Goal: Transaction & Acquisition: Complete application form

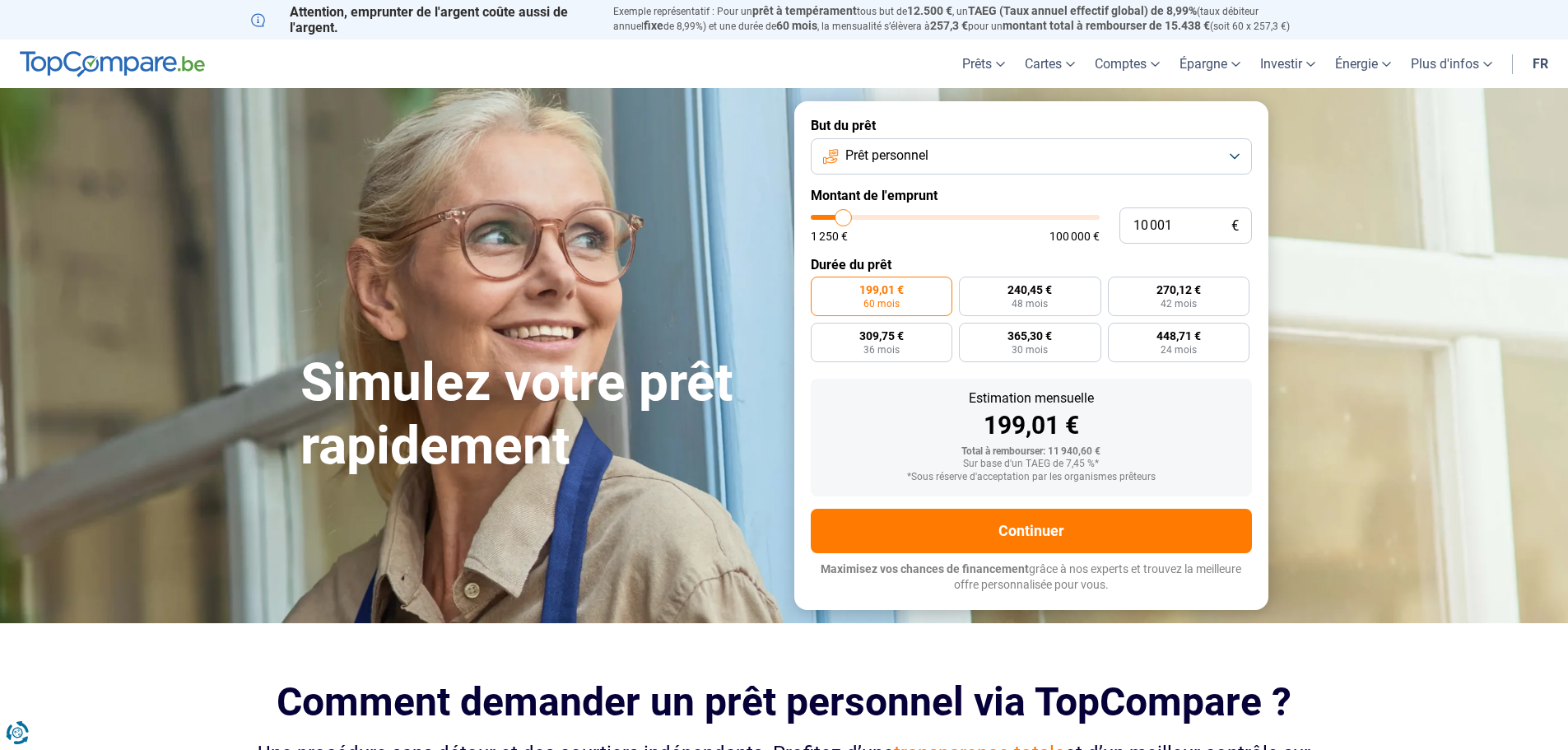
type input "8 750"
type input "8750"
type input "10 000"
type input "10000"
type input "11 000"
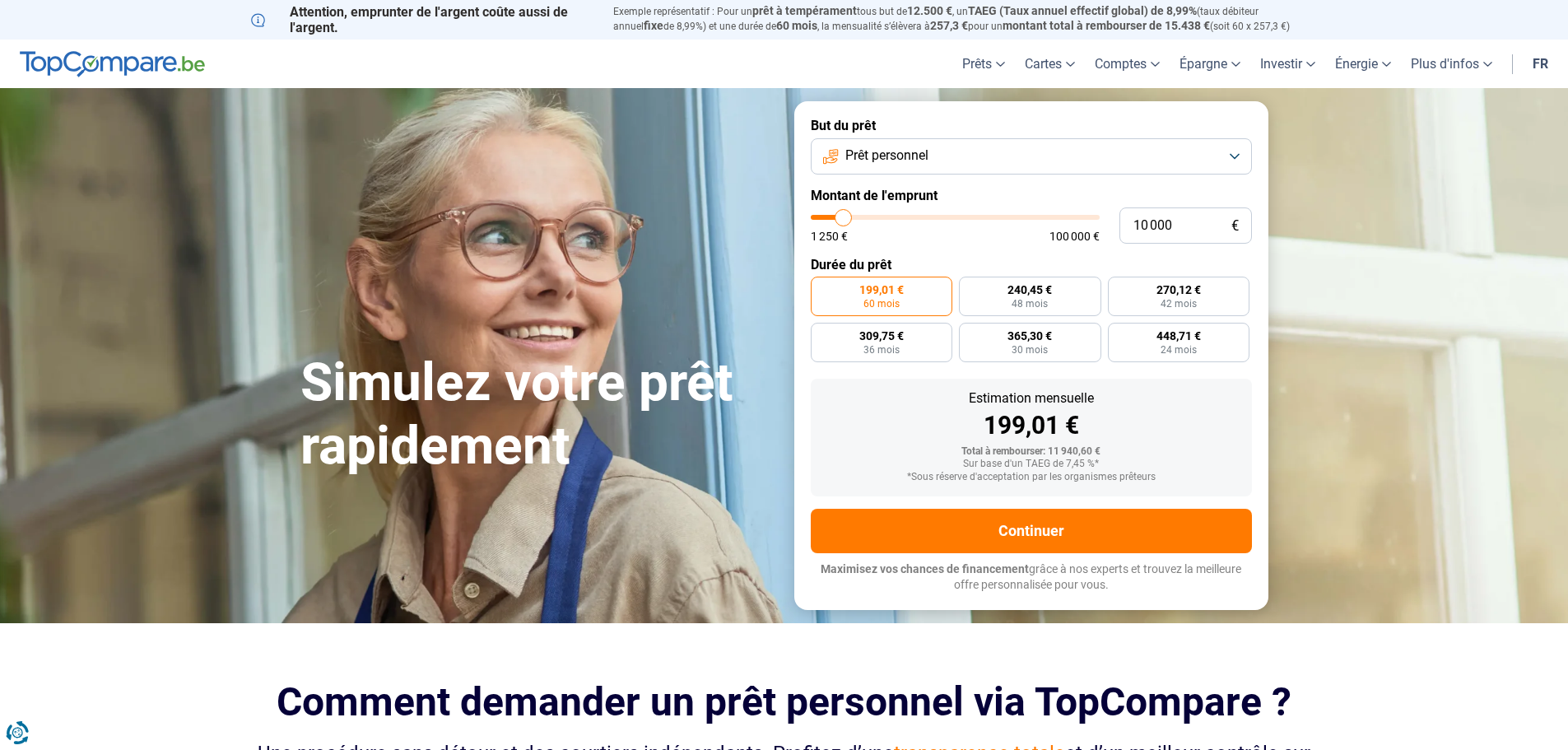
type input "11000"
type input "12 000"
type input "12000"
type input "13 250"
type input "13250"
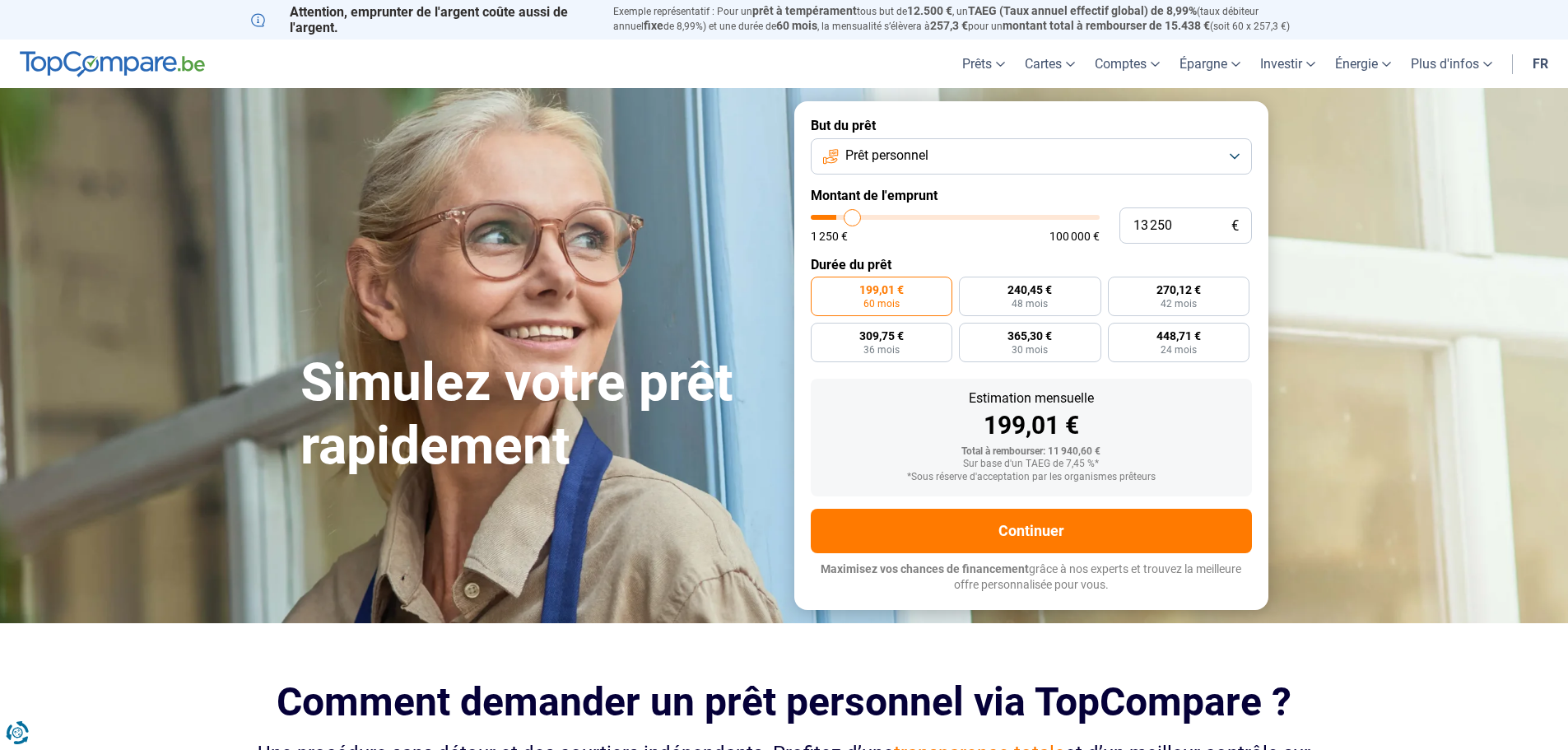
type input "14 000"
type input "14000"
type input "14 250"
type input "14250"
type input "14 500"
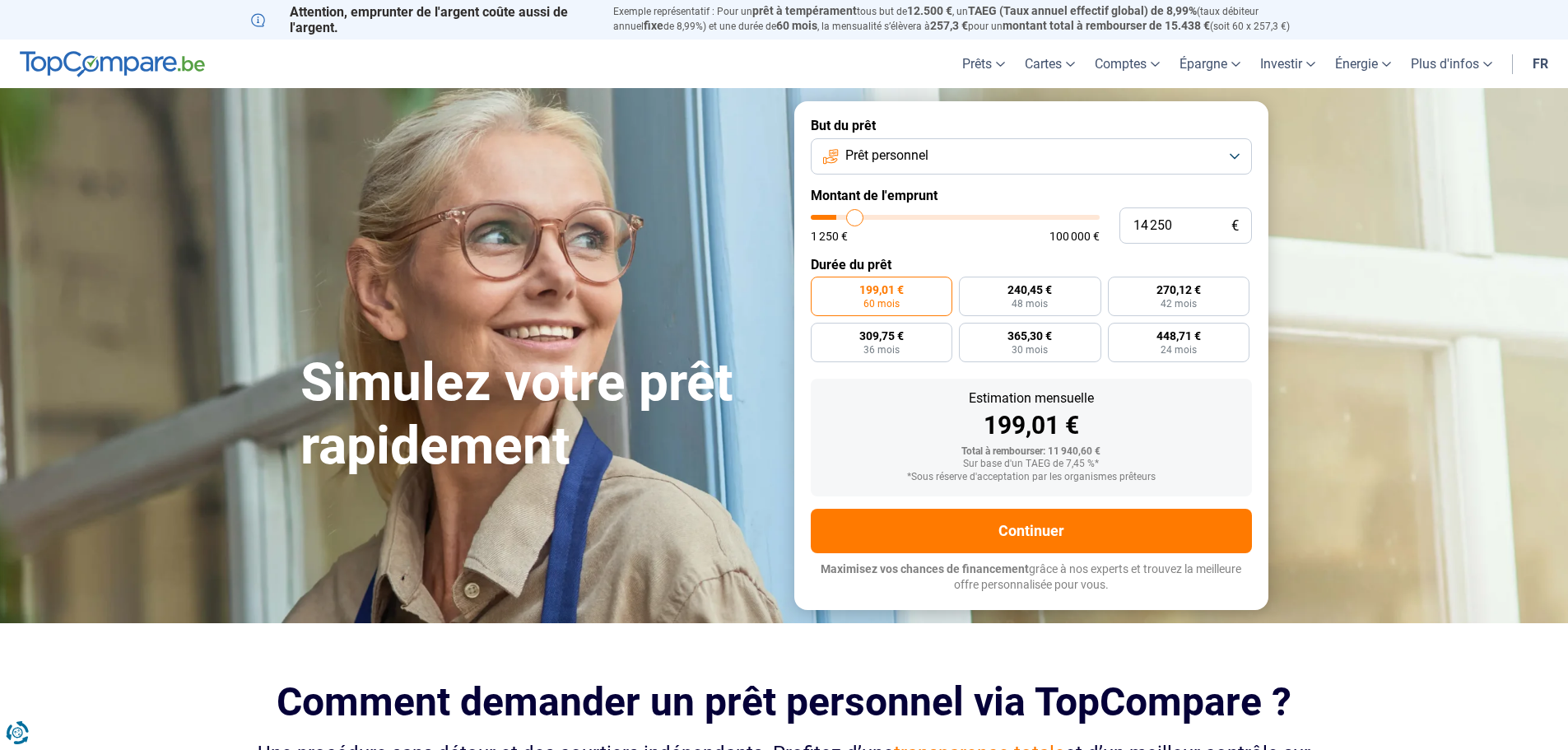
type input "14500"
type input "14 750"
type input "14750"
type input "15 000"
type input "15000"
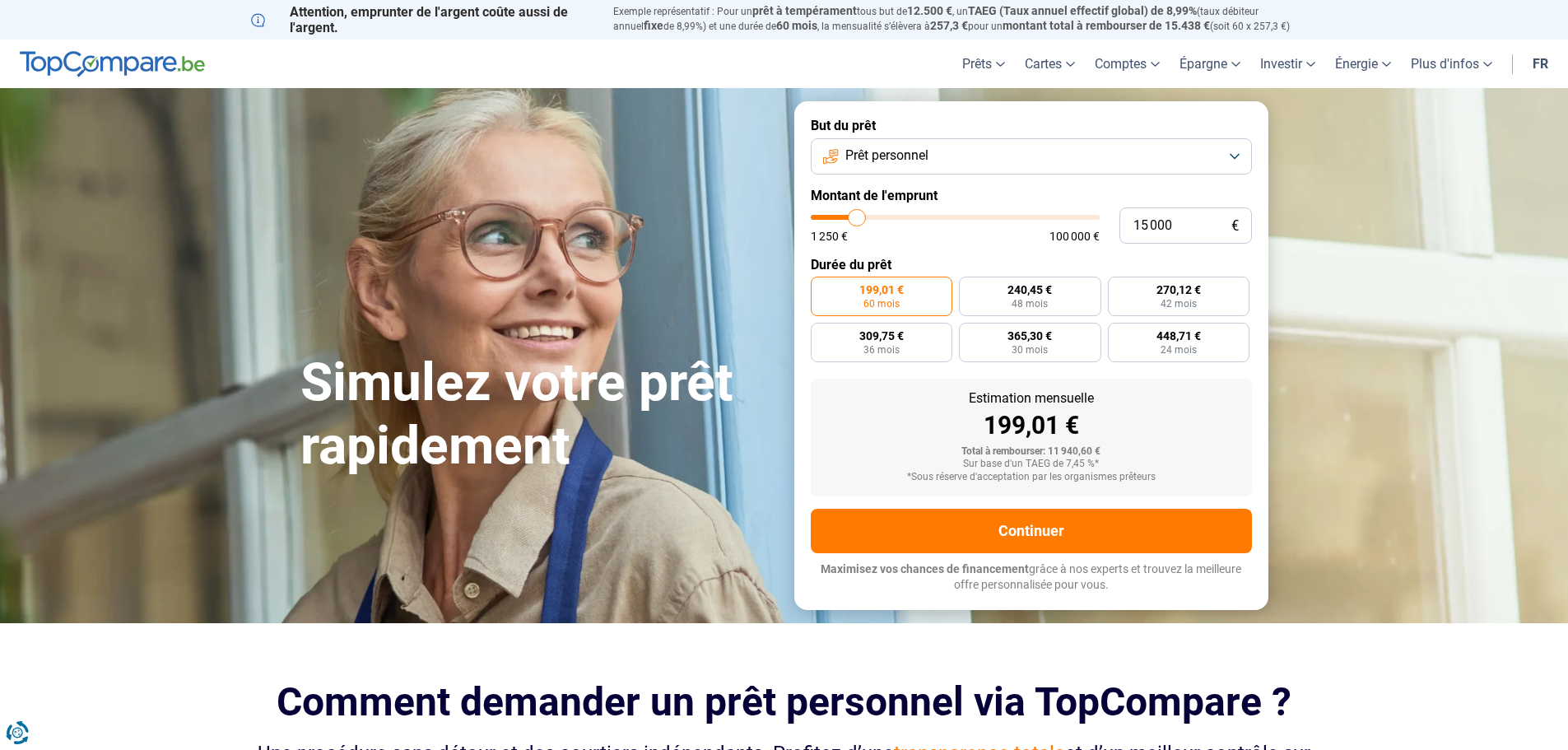
type input "16 250"
type input "16250"
type input "17 500"
type input "17500"
type input "20 500"
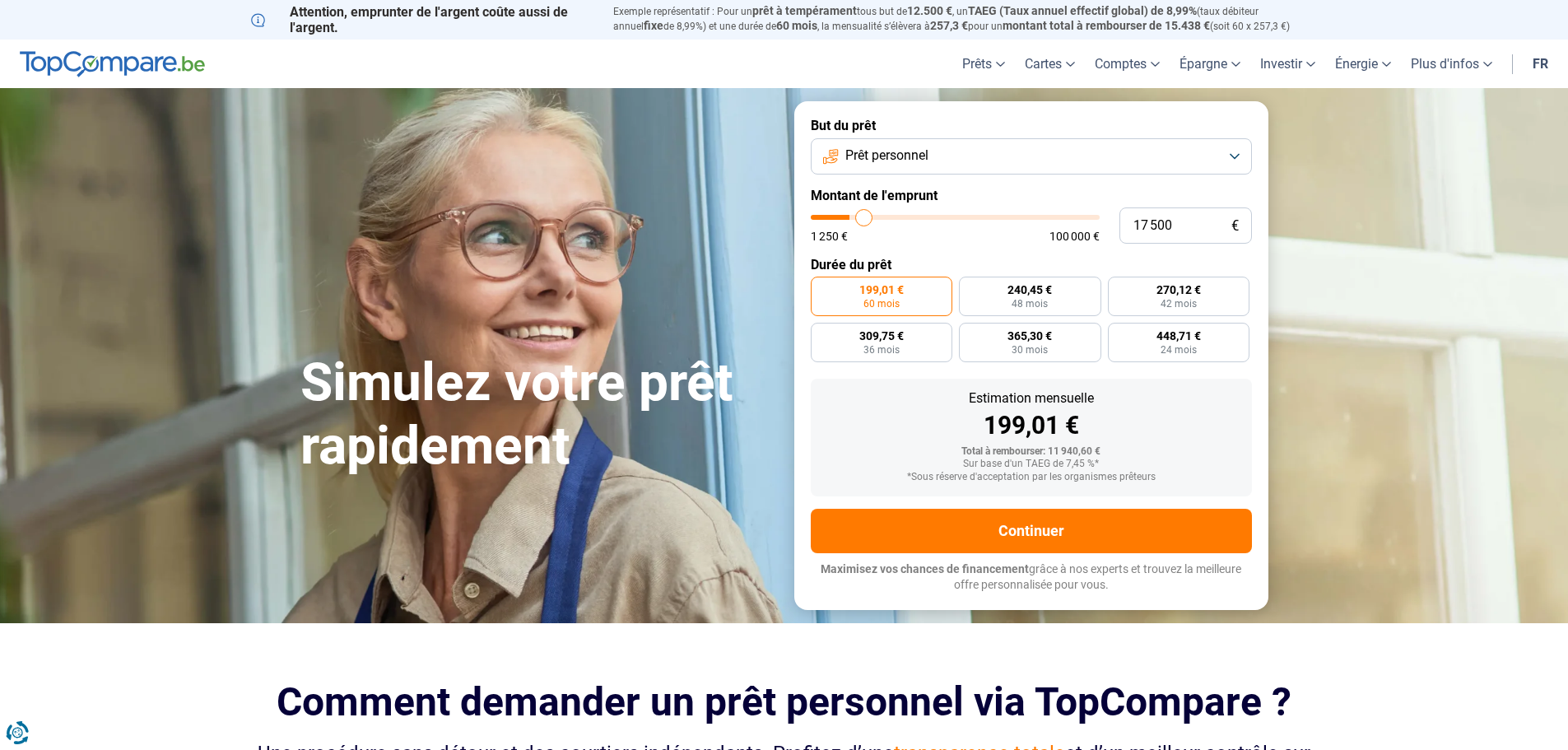
type input "20500"
type input "22 250"
type input "22250"
type input "24 250"
type input "24250"
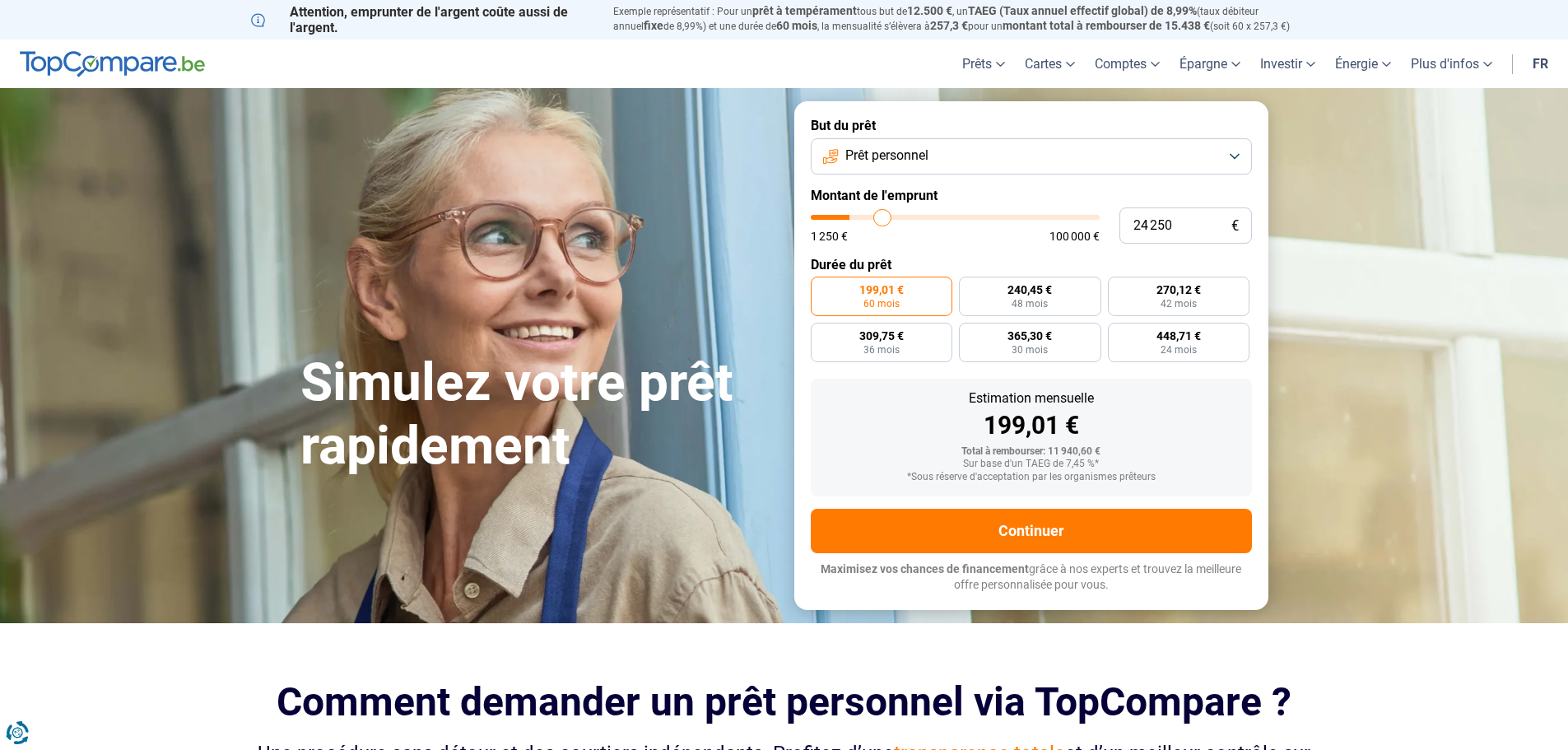
type input "25 000"
type input "25000"
type input "25 750"
type input "25750"
type input "26 000"
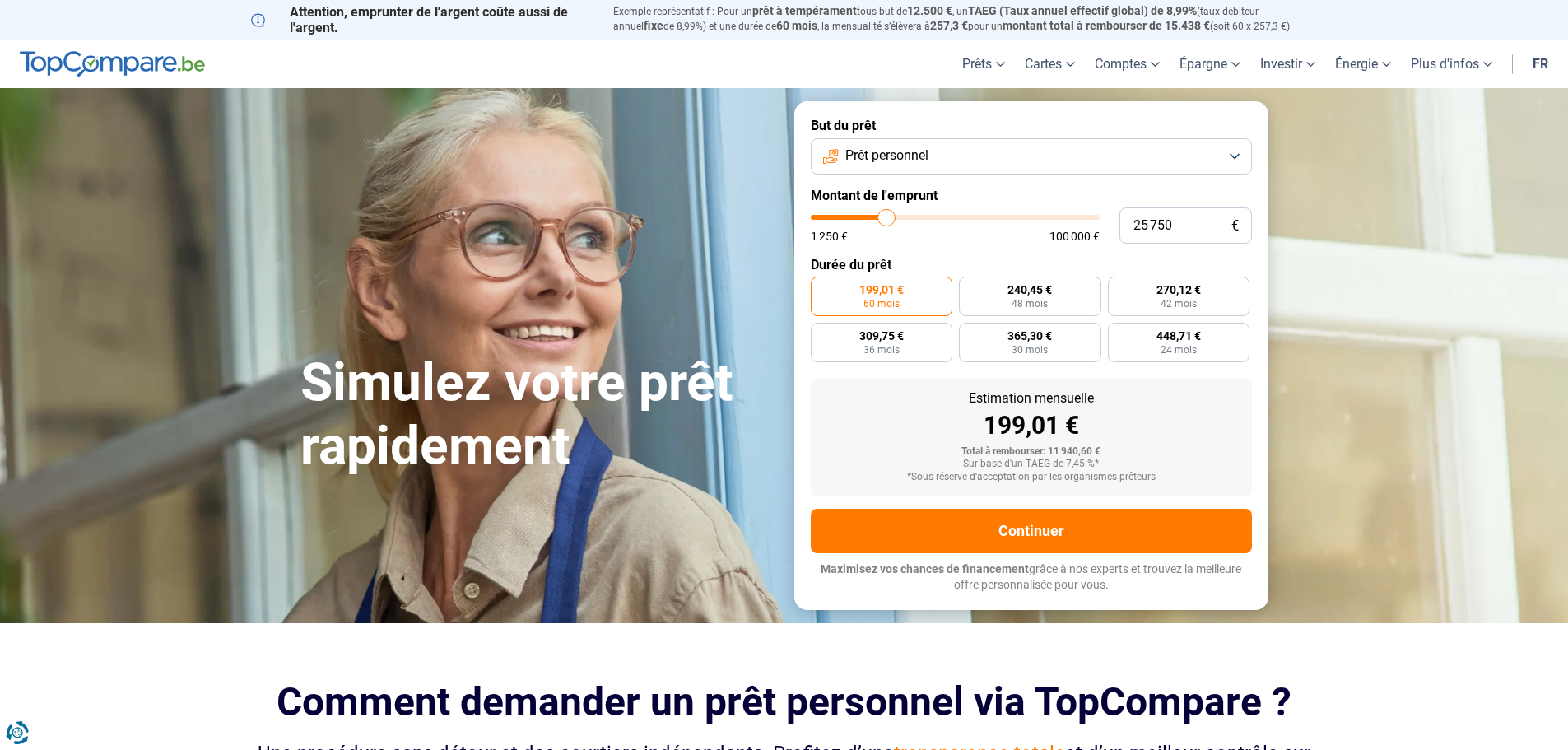
type input "26000"
type input "25 000"
type input "25000"
type input "23 750"
type input "23750"
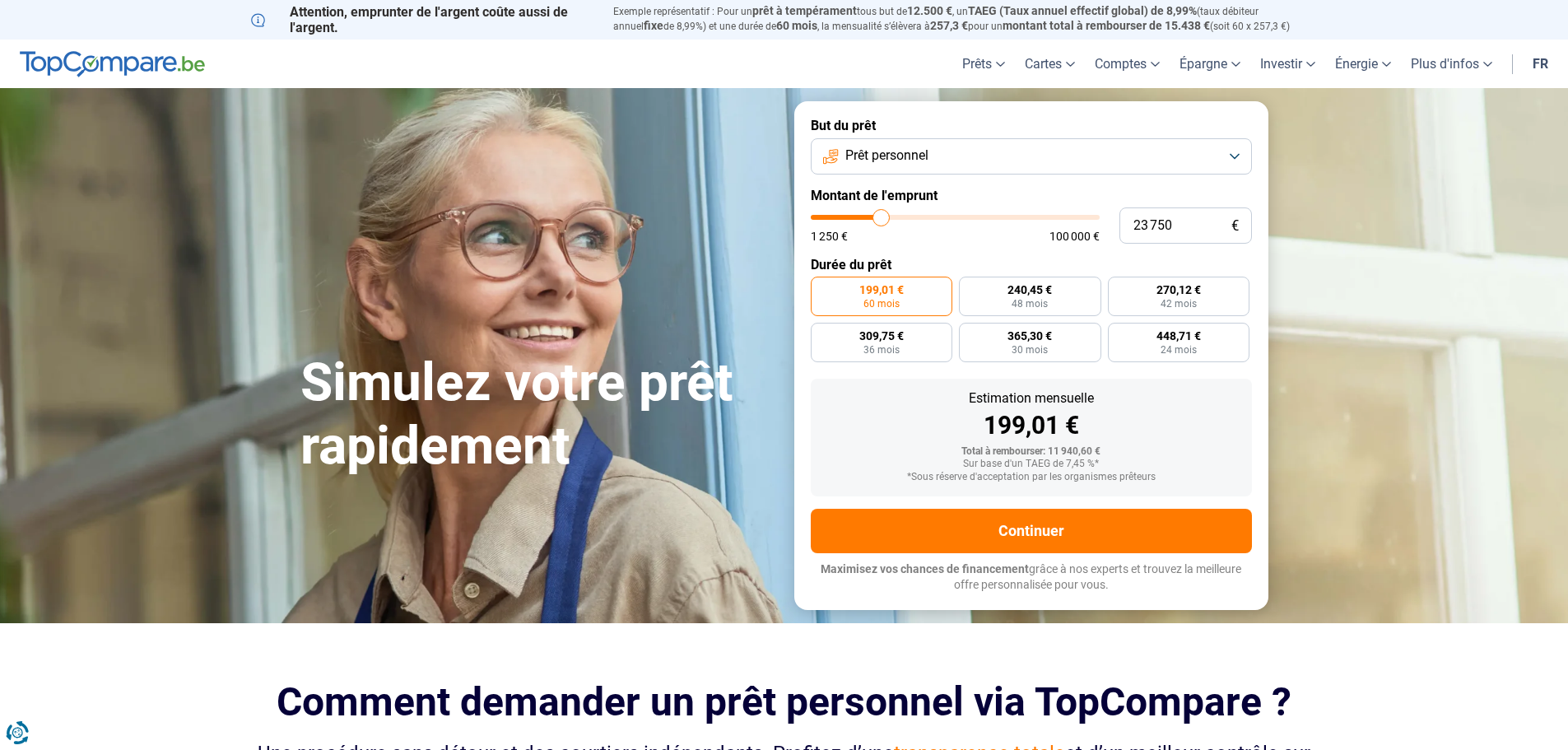
type input "21 750"
type input "21750"
type input "20 000"
type input "20000"
type input "18 000"
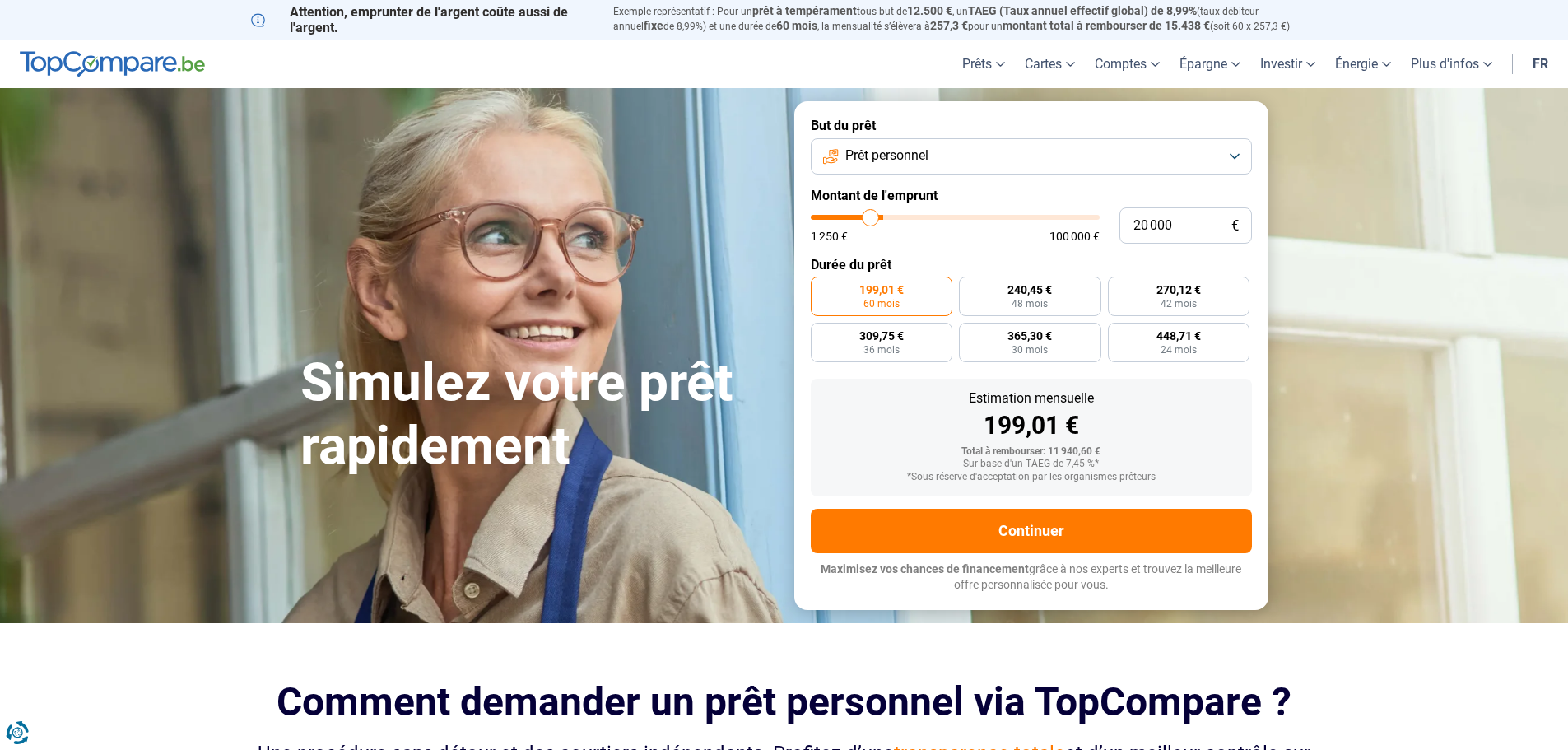
type input "18000"
type input "17 250"
type input "17250"
type input "16 250"
type input "16250"
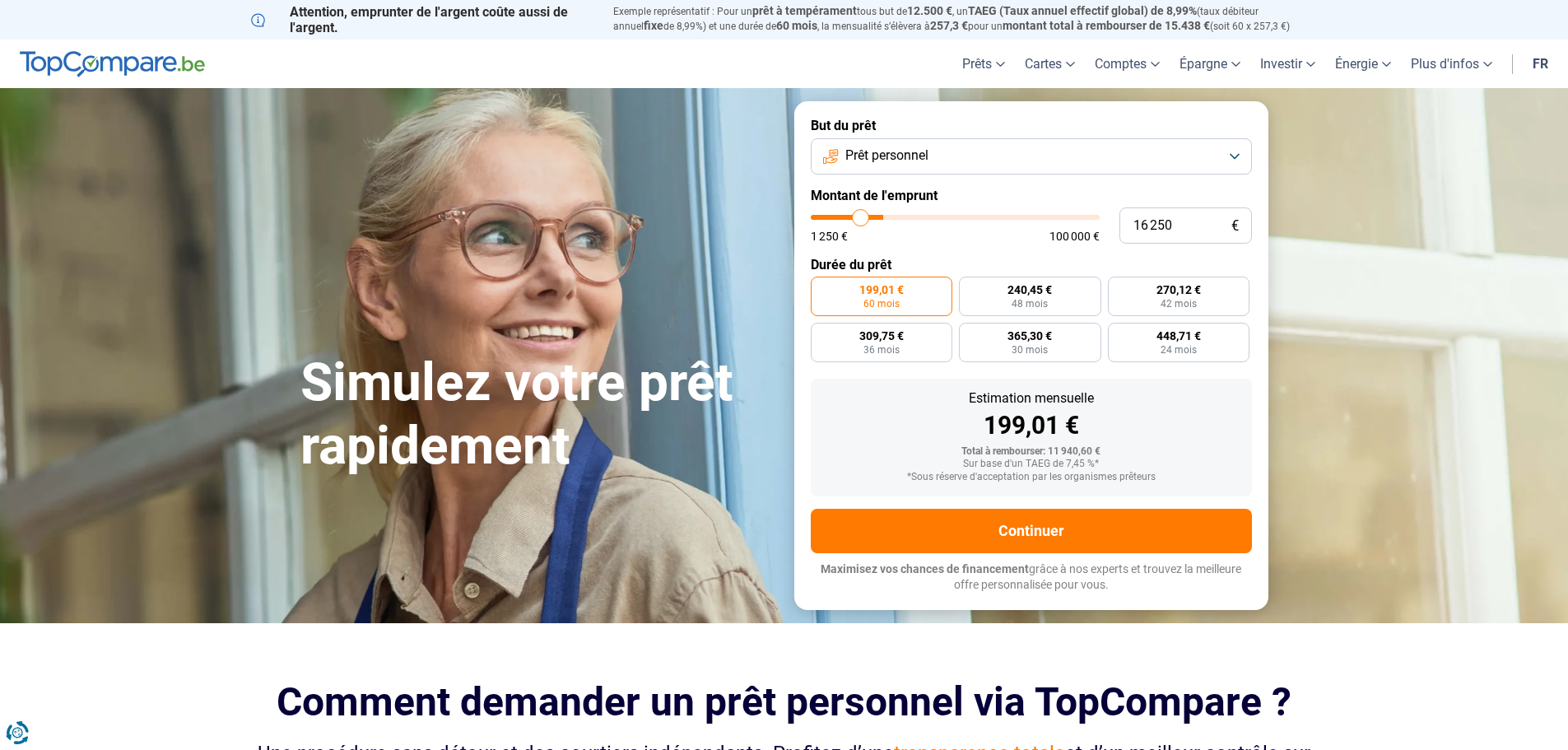
type input "16 000"
type input "16000"
type input "15 750"
type input "15750"
type input "15 500"
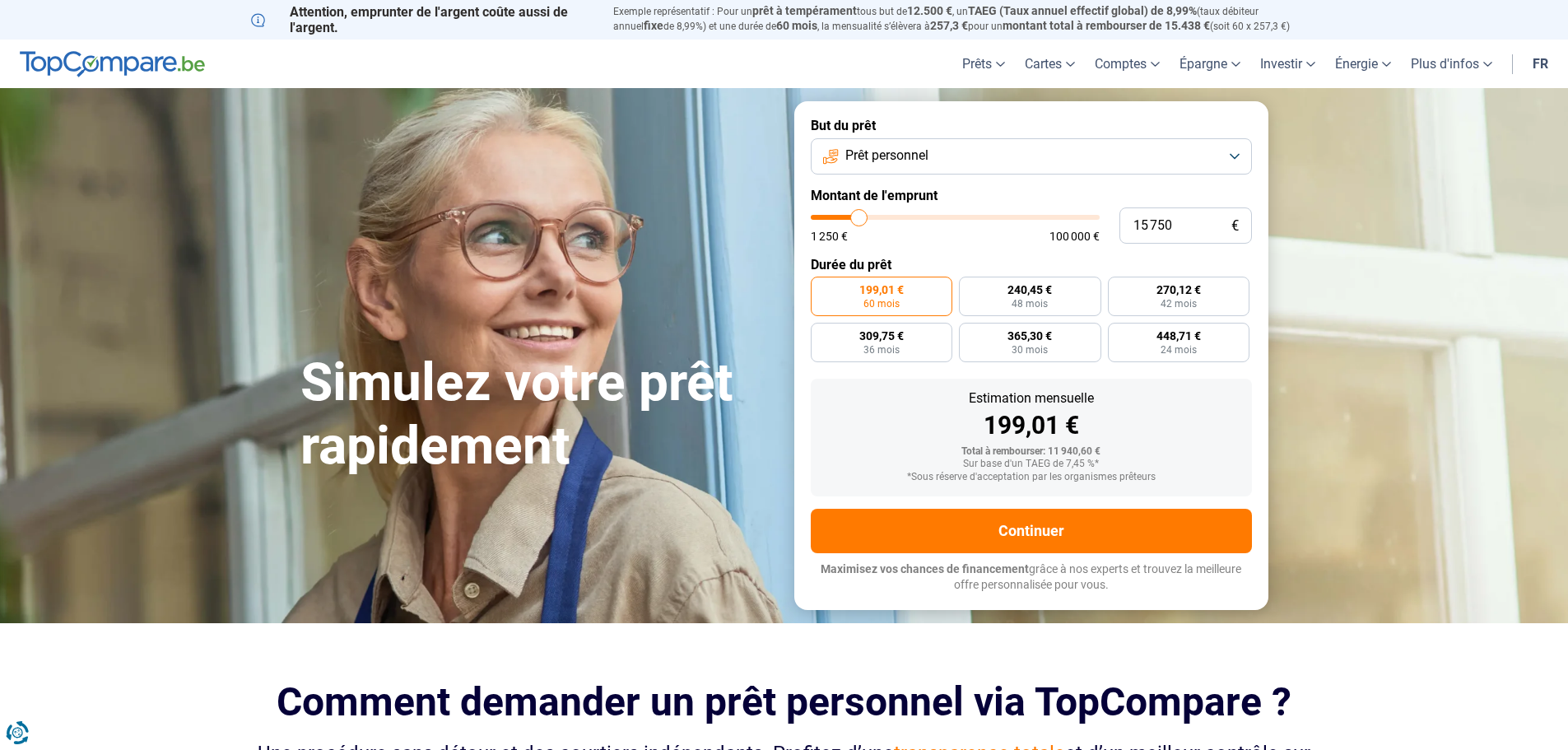
type input "15500"
type input "15 000"
type input "15000"
type input "14 750"
type input "14750"
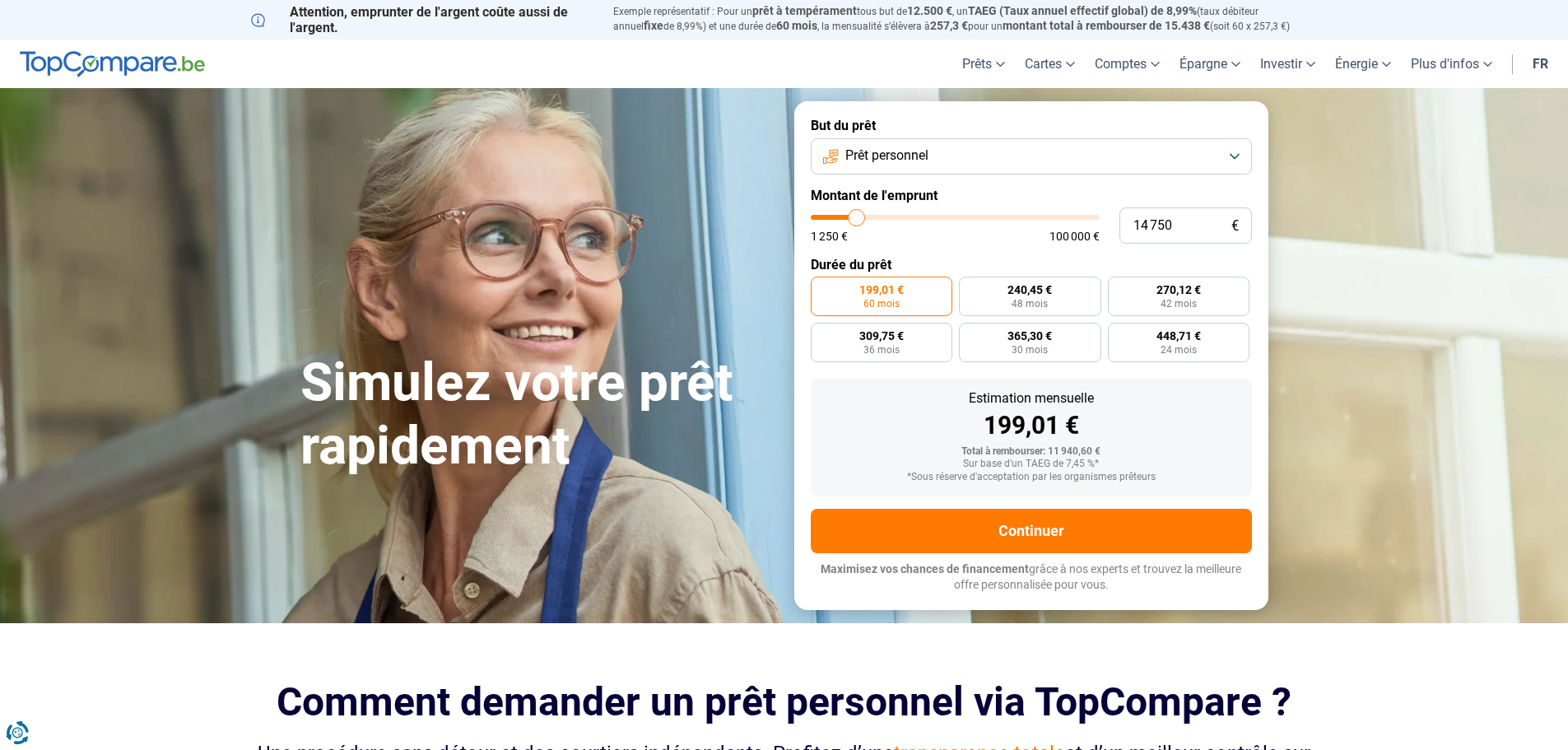
type input "14 500"
type input "14500"
type input "14 250"
type input "14250"
type input "14 000"
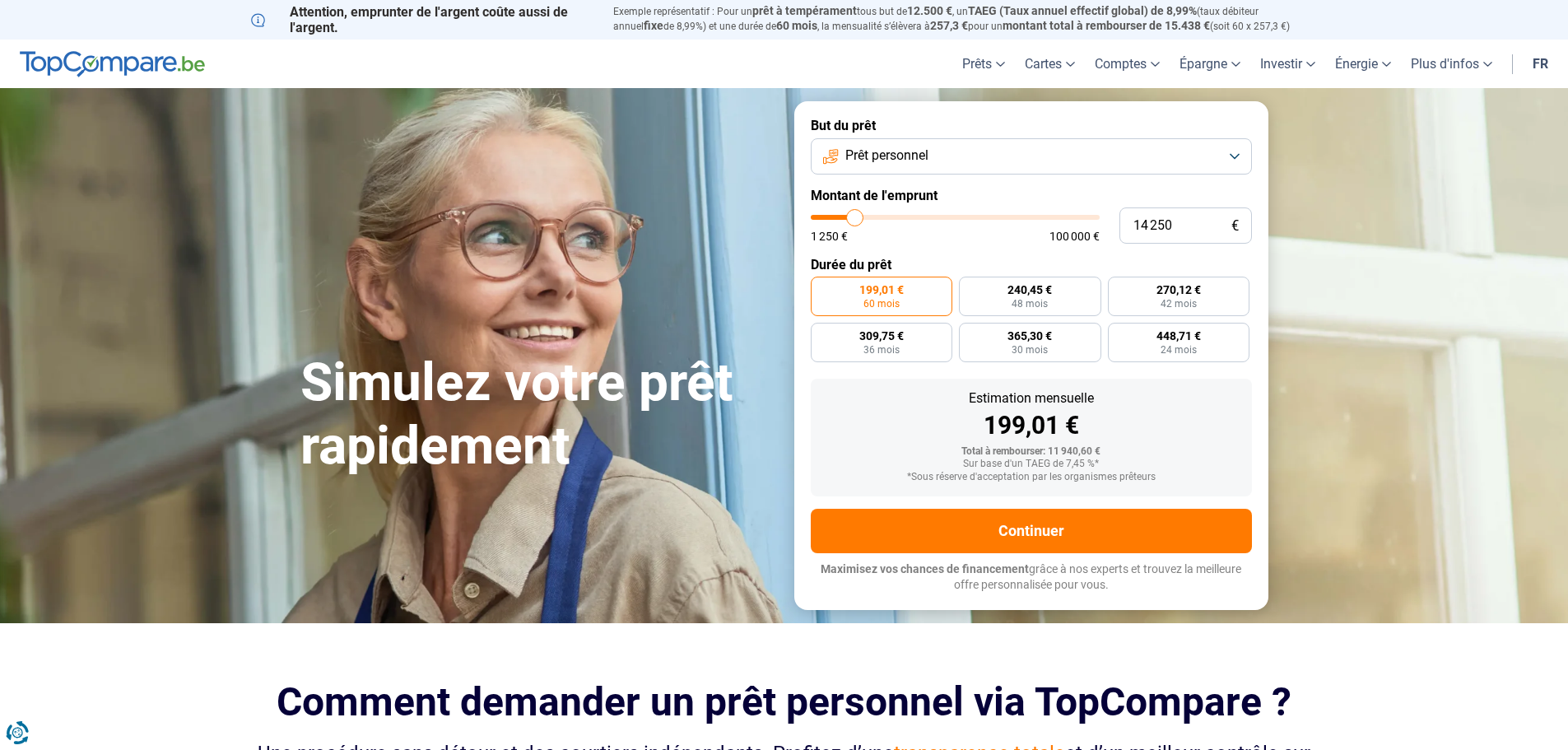
type input "14000"
type input "13 500"
type input "13500"
type input "13 250"
type input "13250"
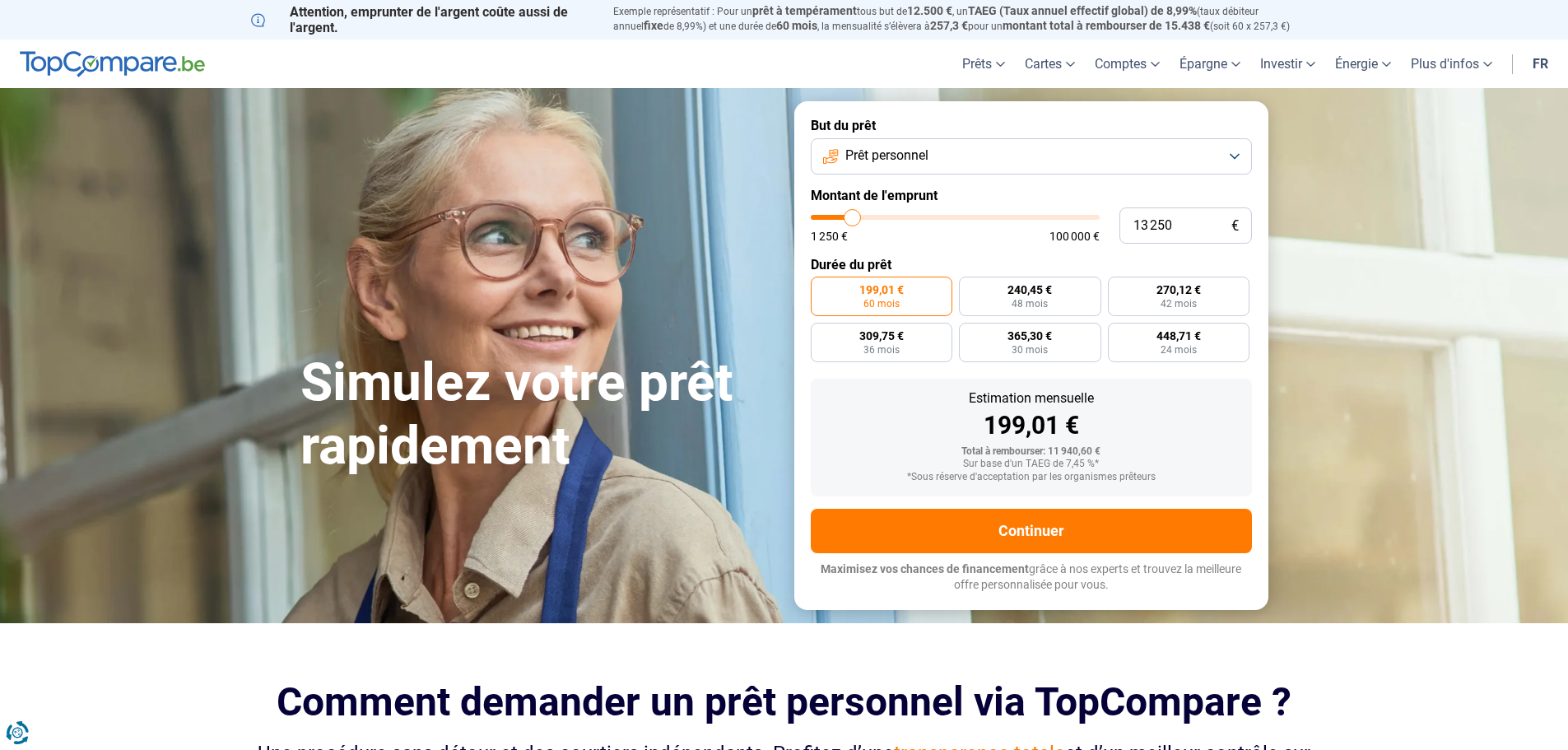
type input "13 000"
type input "13000"
type input "12 750"
type input "12750"
type input "12 500"
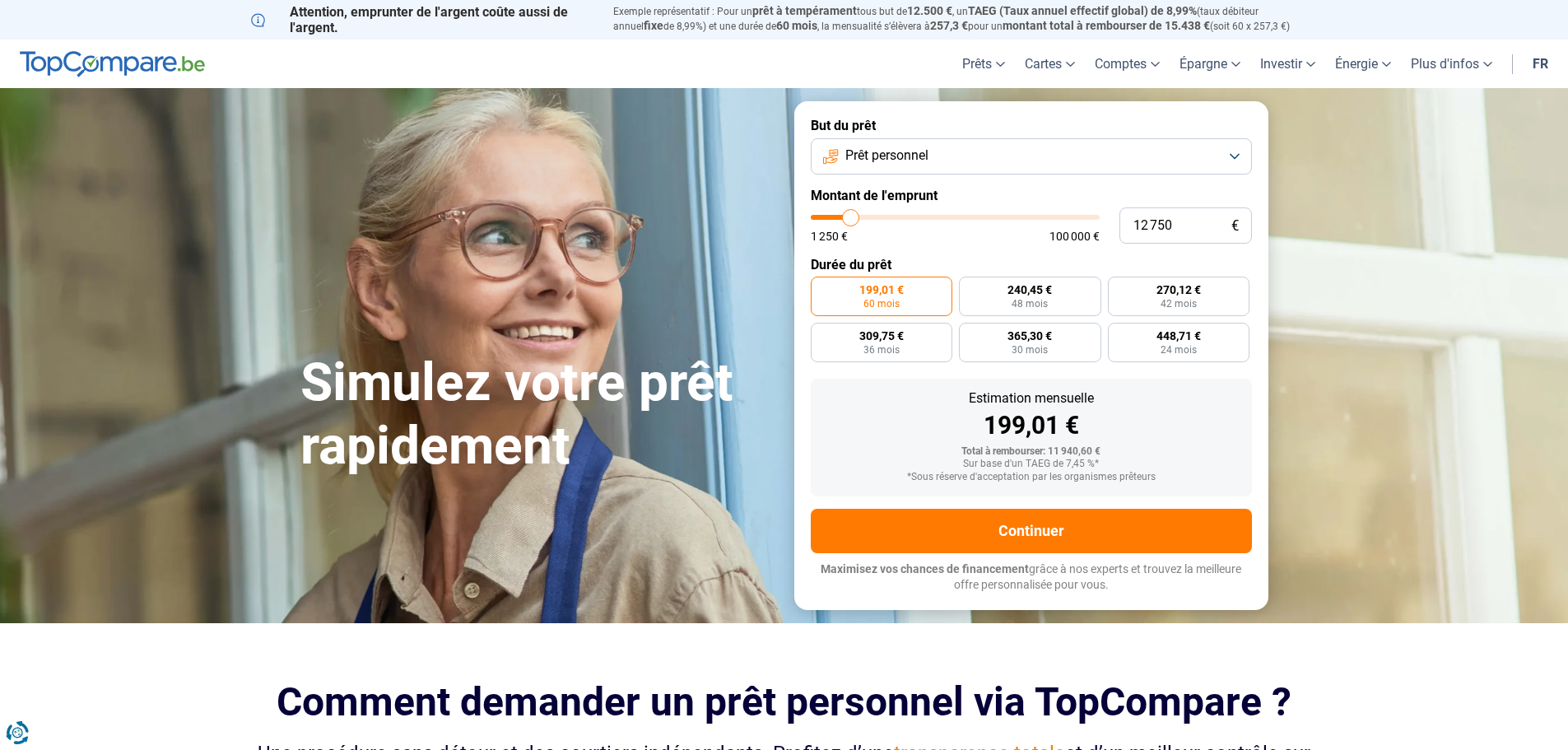
type input "12500"
type input "12 000"
drag, startPoint x: 840, startPoint y: 219, endPoint x: 849, endPoint y: 207, distance: 15.0
type input "12000"
click at [849, 215] on input "range" at bounding box center [954, 217] width 289 height 5
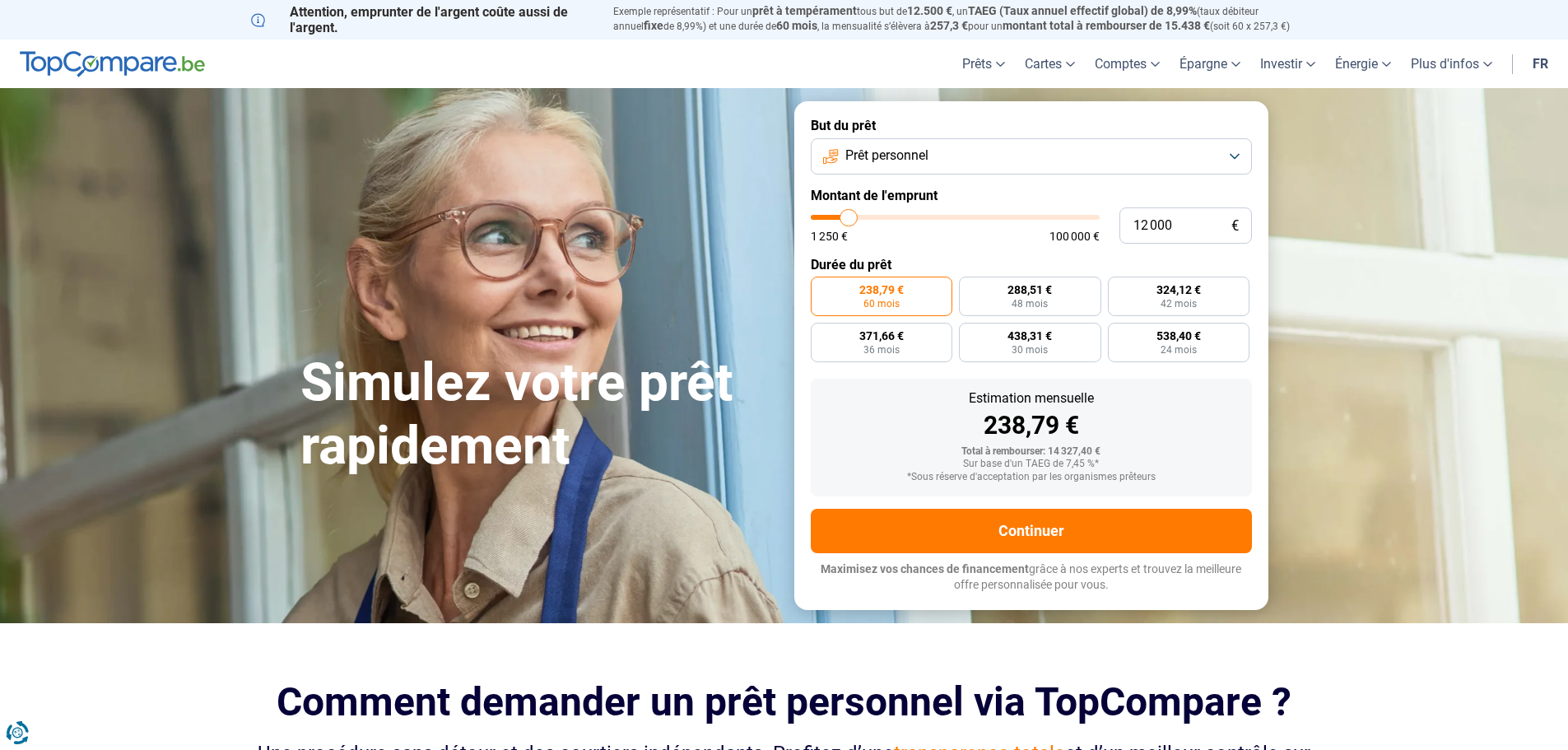
type input "12 500"
type input "12500"
type input "12 000"
type input "12000"
type input "11 750"
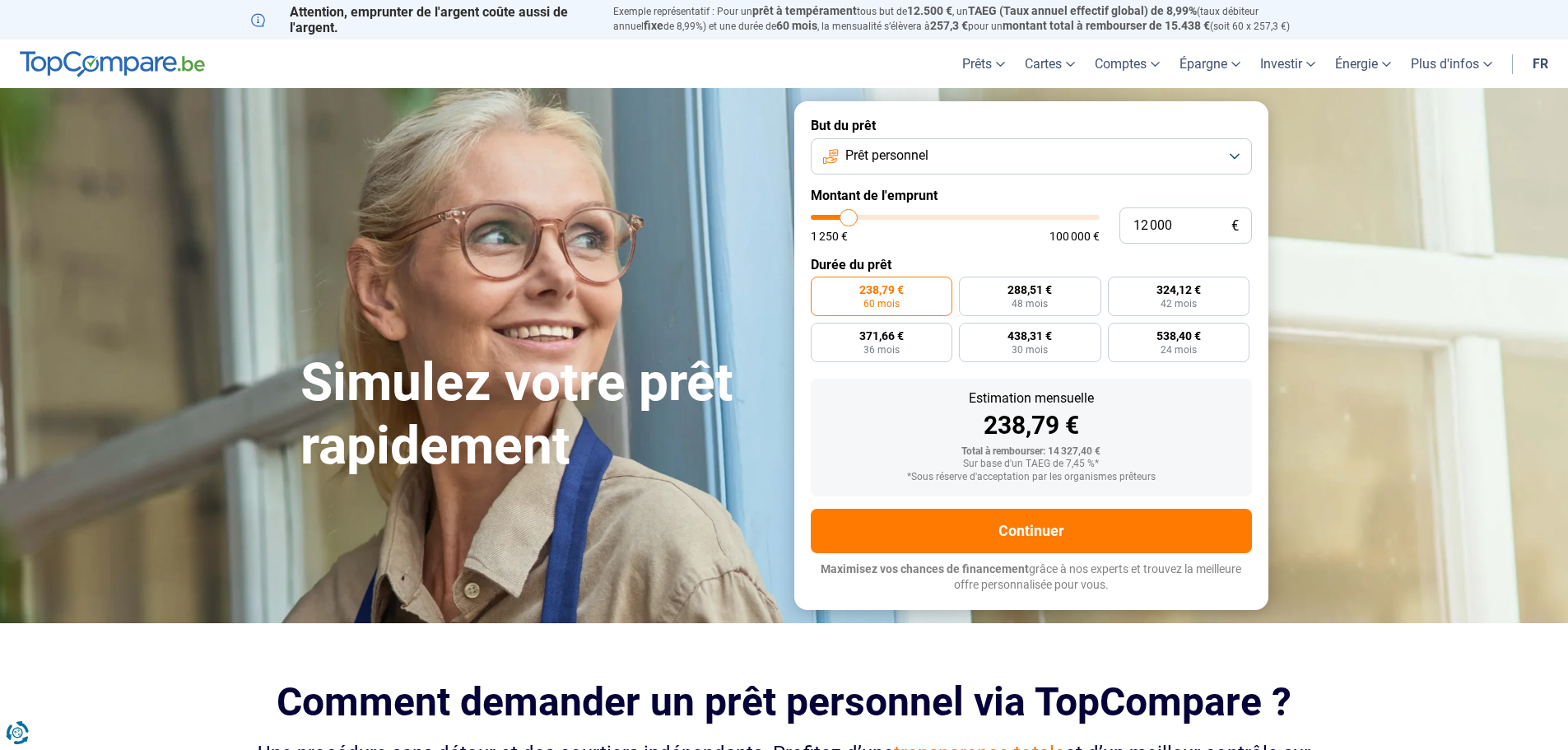
type input "11750"
type input "11 500"
type input "11500"
type input "10 500"
type input "10500"
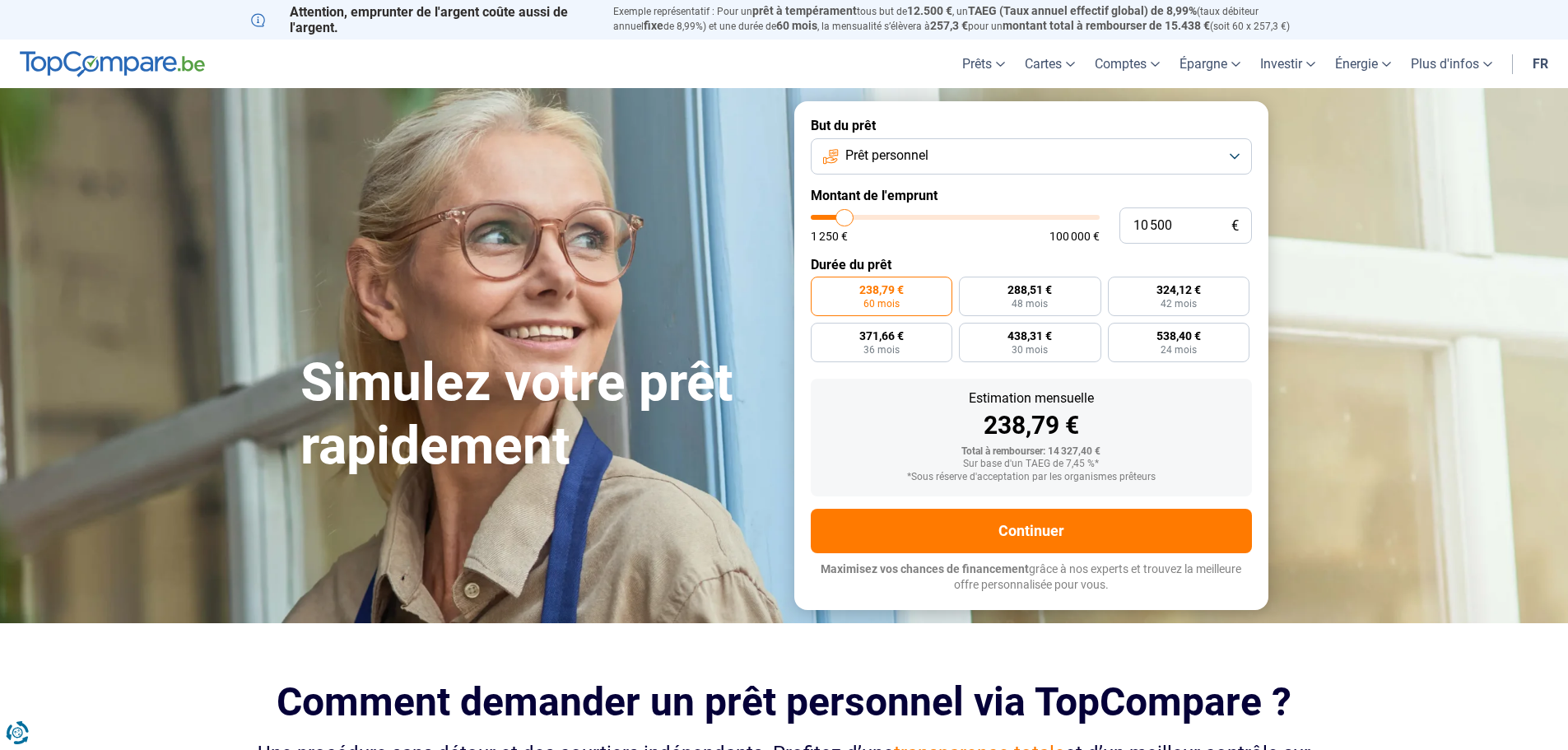
type input "10 000"
type input "10000"
type input "9 750"
type input "9750"
type input "9 500"
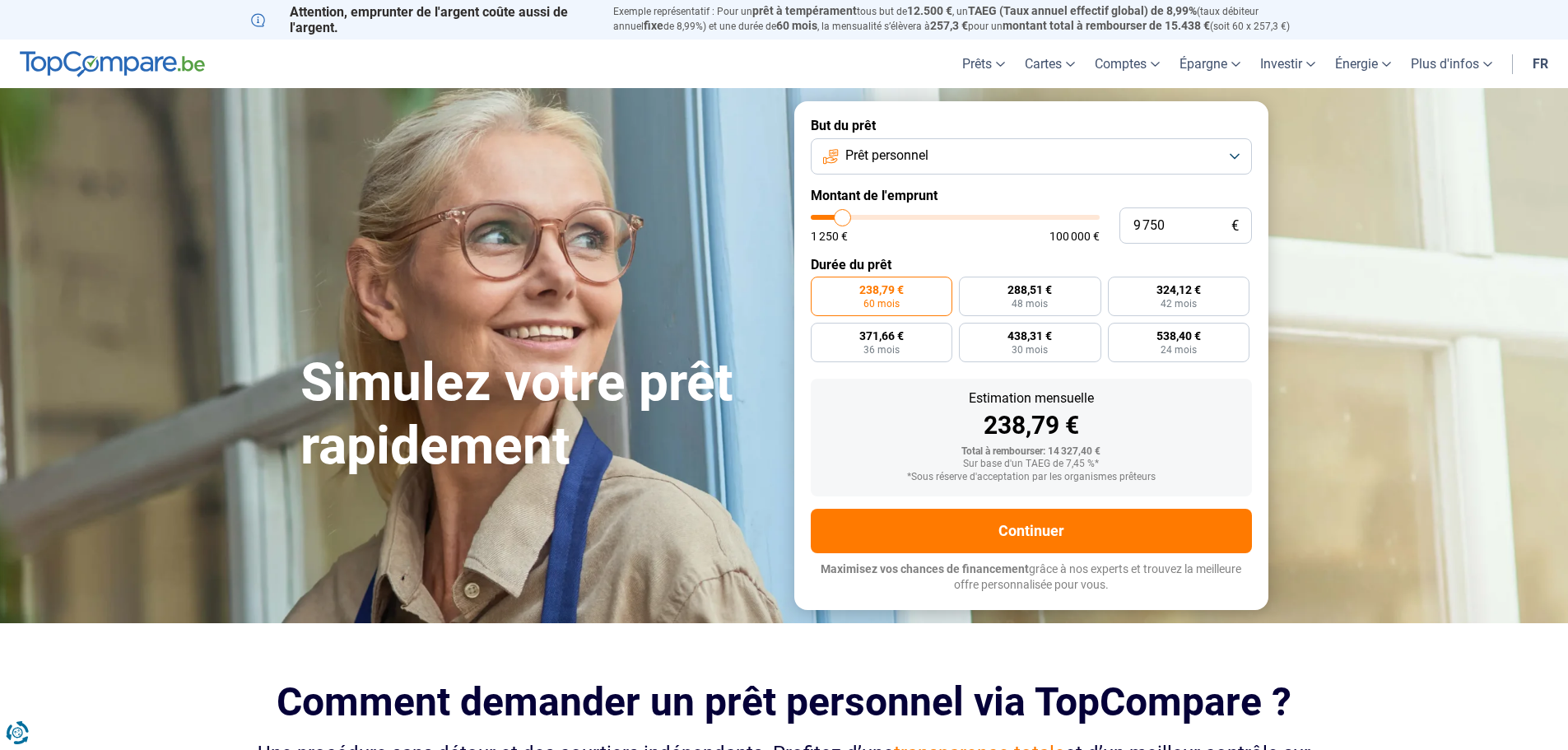
type input "9500"
type input "9 750"
type input "9750"
type input "10 000"
type input "10000"
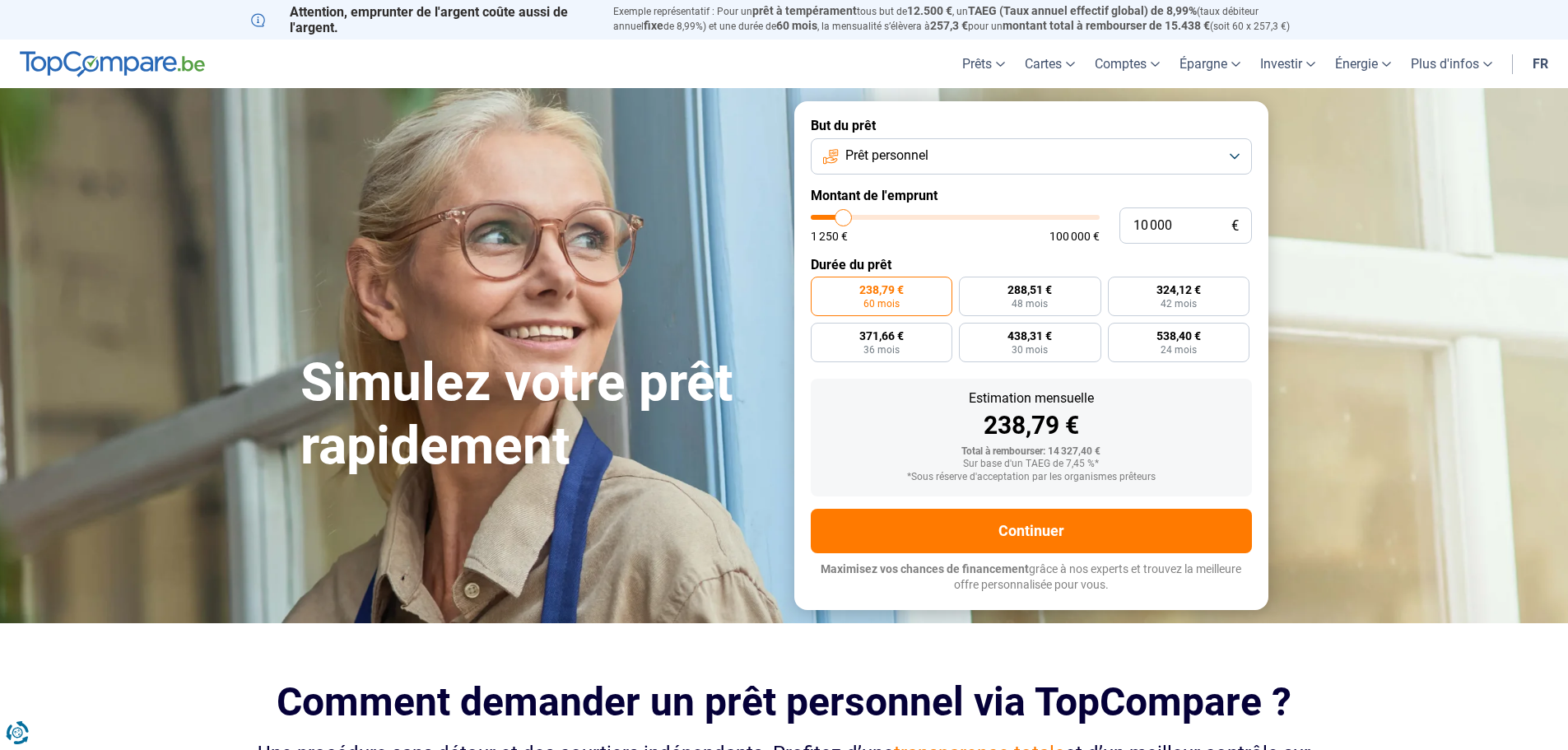
click at [844, 215] on input "range" at bounding box center [954, 217] width 289 height 5
radio input "true"
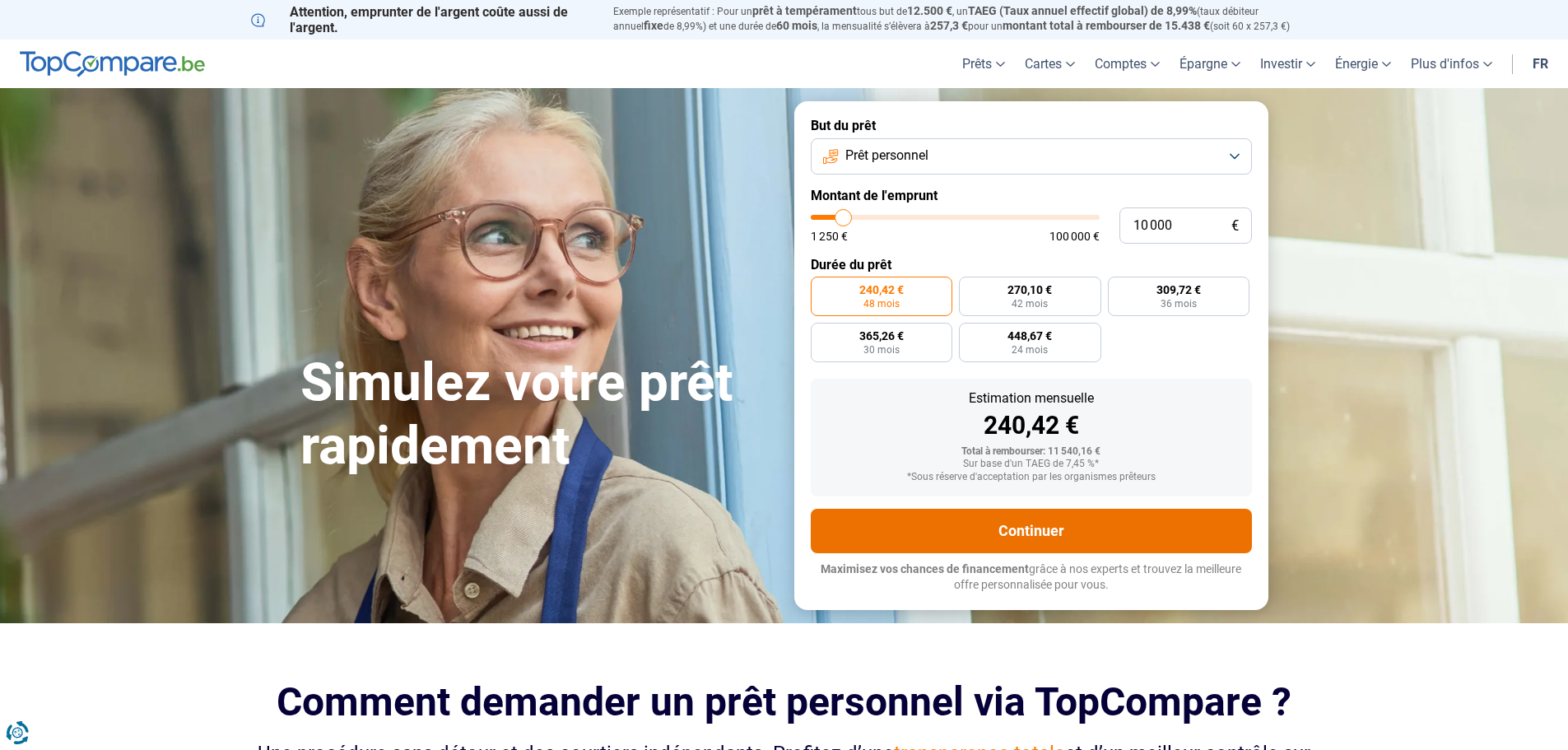
click at [1051, 538] on button "Continuer" at bounding box center [1031, 530] width 441 height 45
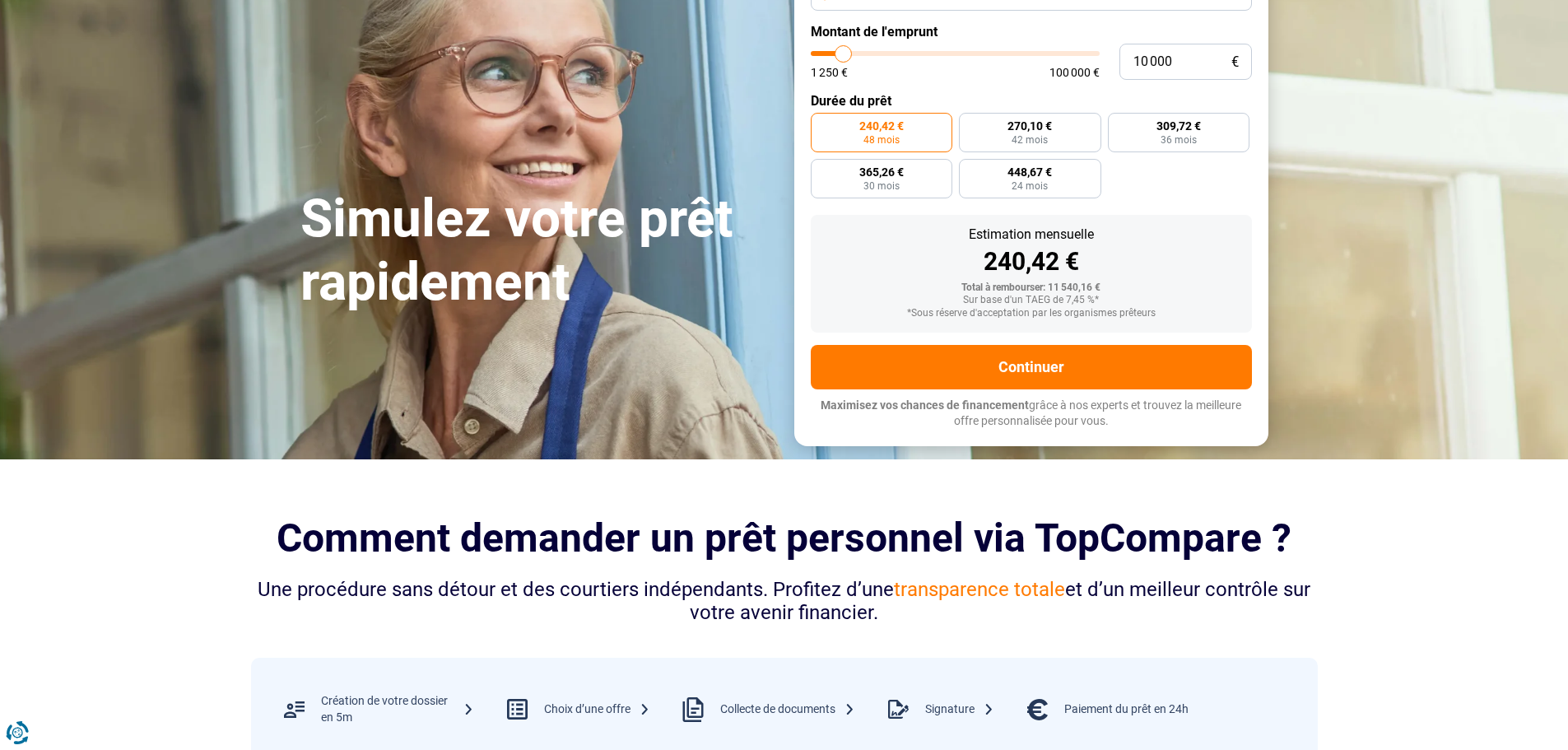
scroll to position [411, 0]
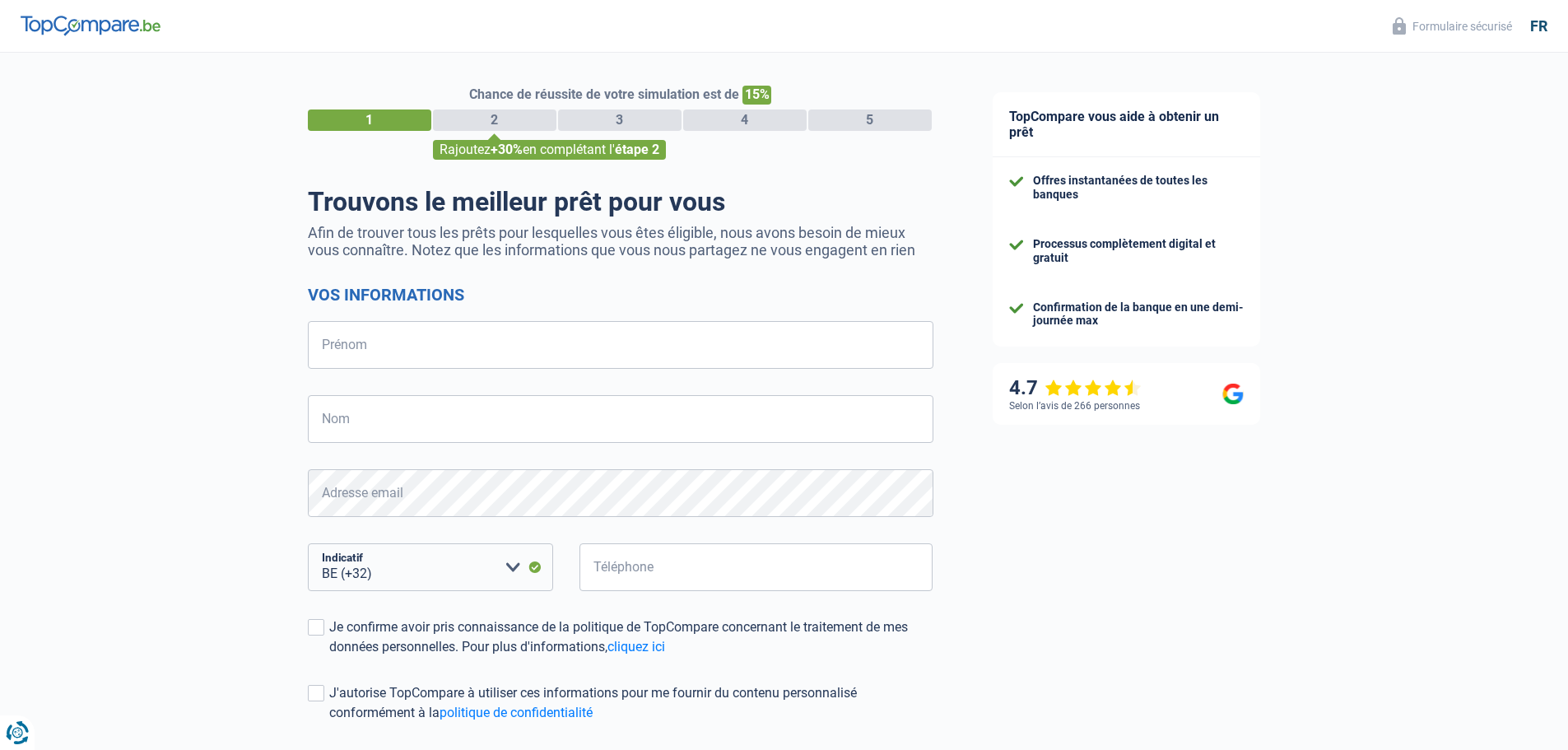
select select "32"
